Goal: Go to known website: Go to known website

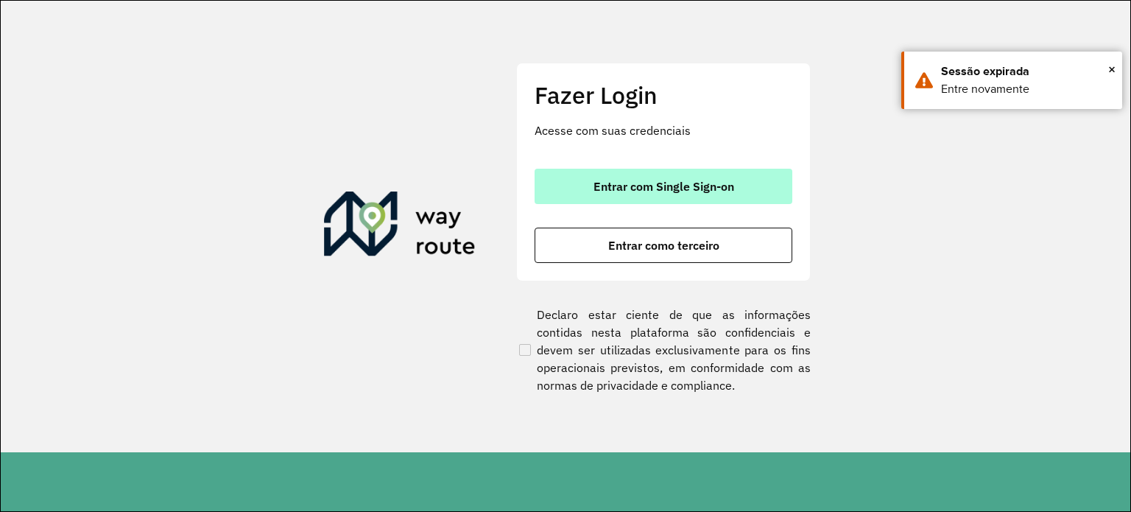
click at [680, 194] on button "Entrar com Single Sign-on" at bounding box center [664, 186] width 258 height 35
